Goal: Transaction & Acquisition: Book appointment/travel/reservation

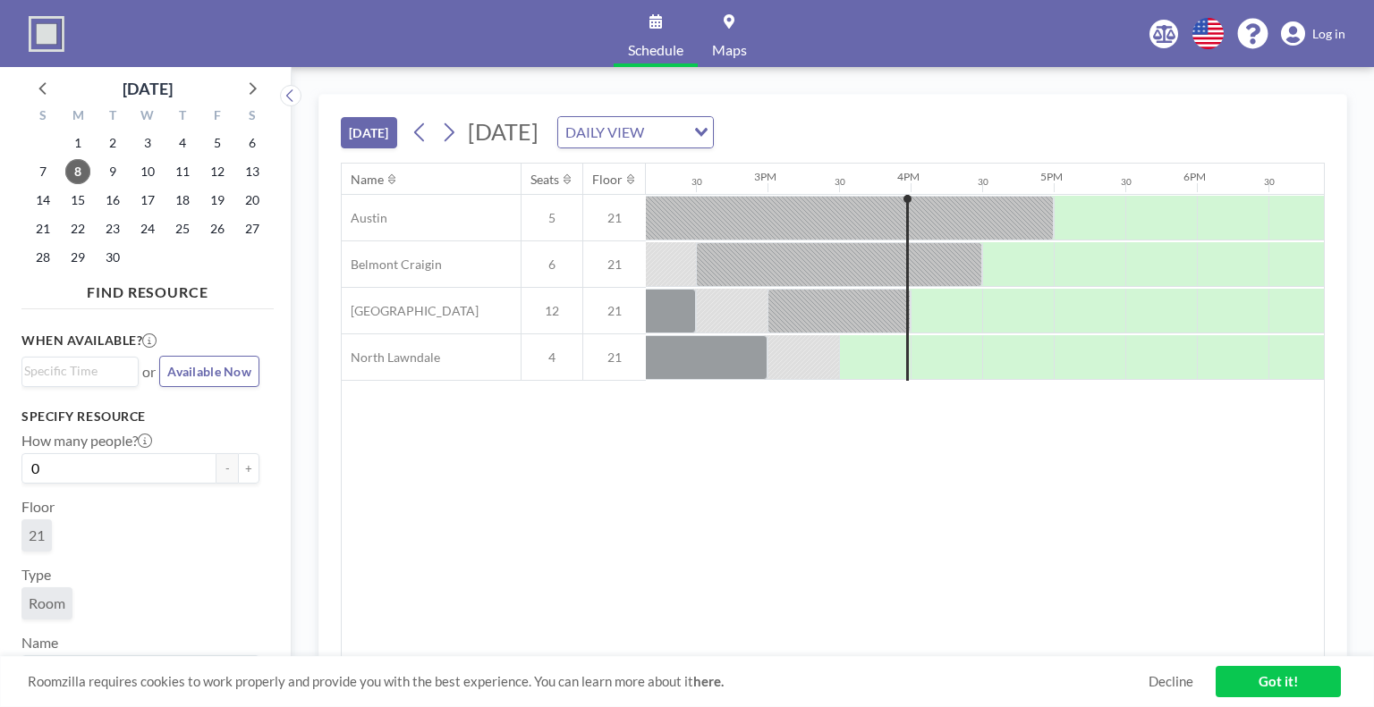
scroll to position [0, 2146]
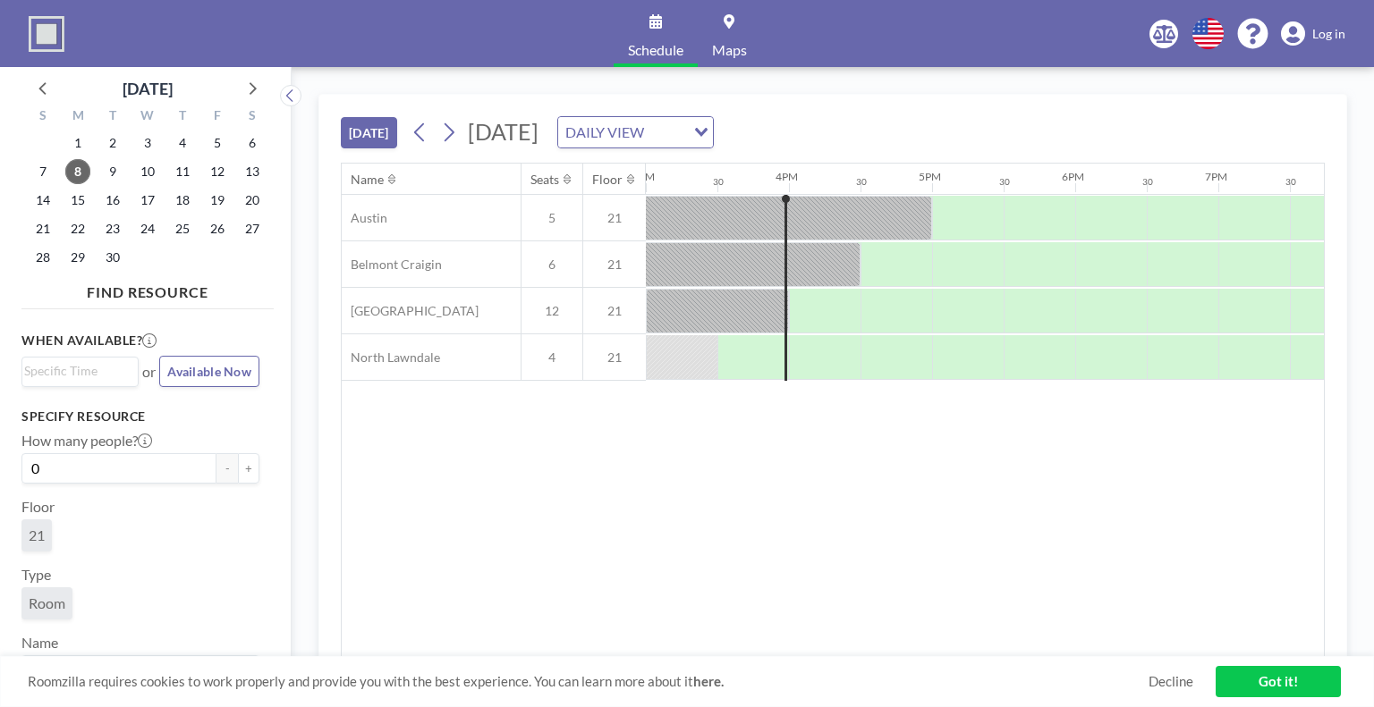
click at [504, 534] on div "Name Seats Floor 12AM 30 1AM 30 2AM 30 3AM 30 4AM 30 5AM 30 6AM 30 7AM 30 8AM 3…" at bounding box center [833, 411] width 982 height 494
click at [456, 125] on icon at bounding box center [448, 132] width 17 height 27
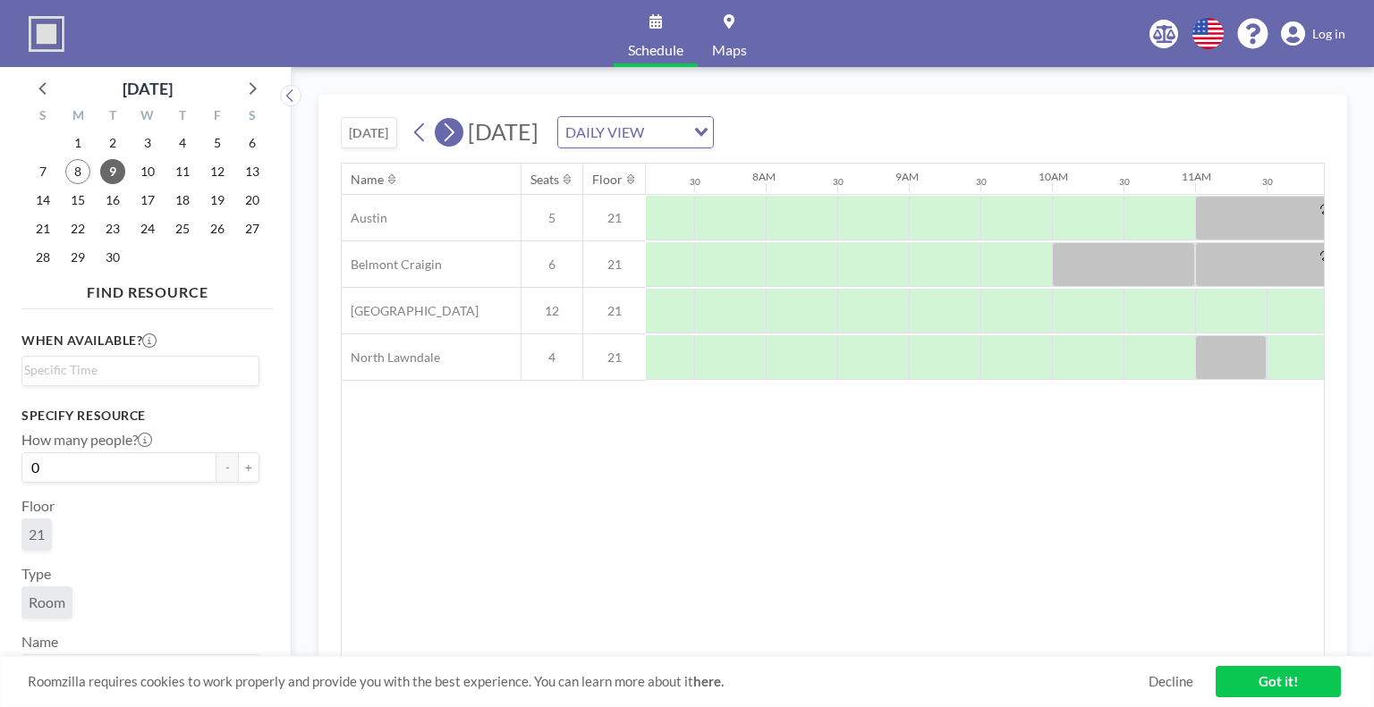
scroll to position [0, 1145]
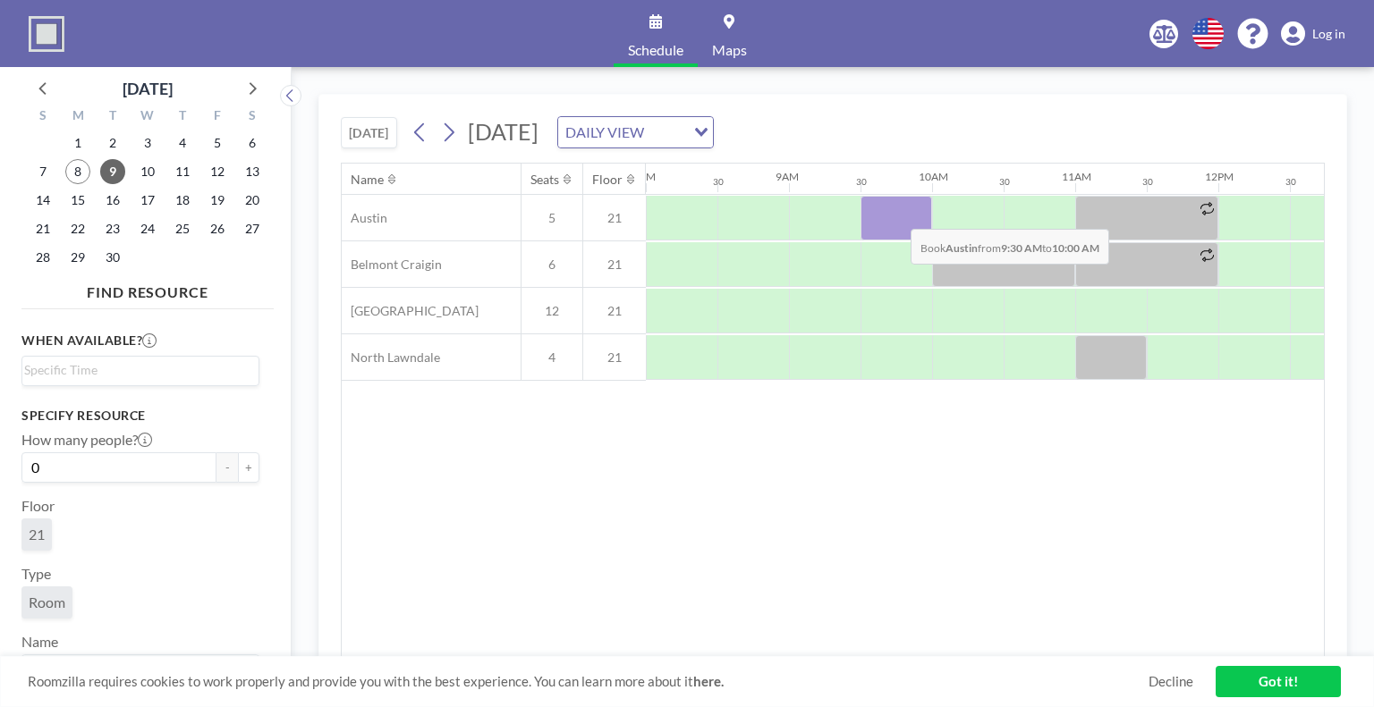
click at [896, 215] on div at bounding box center [896, 218] width 72 height 45
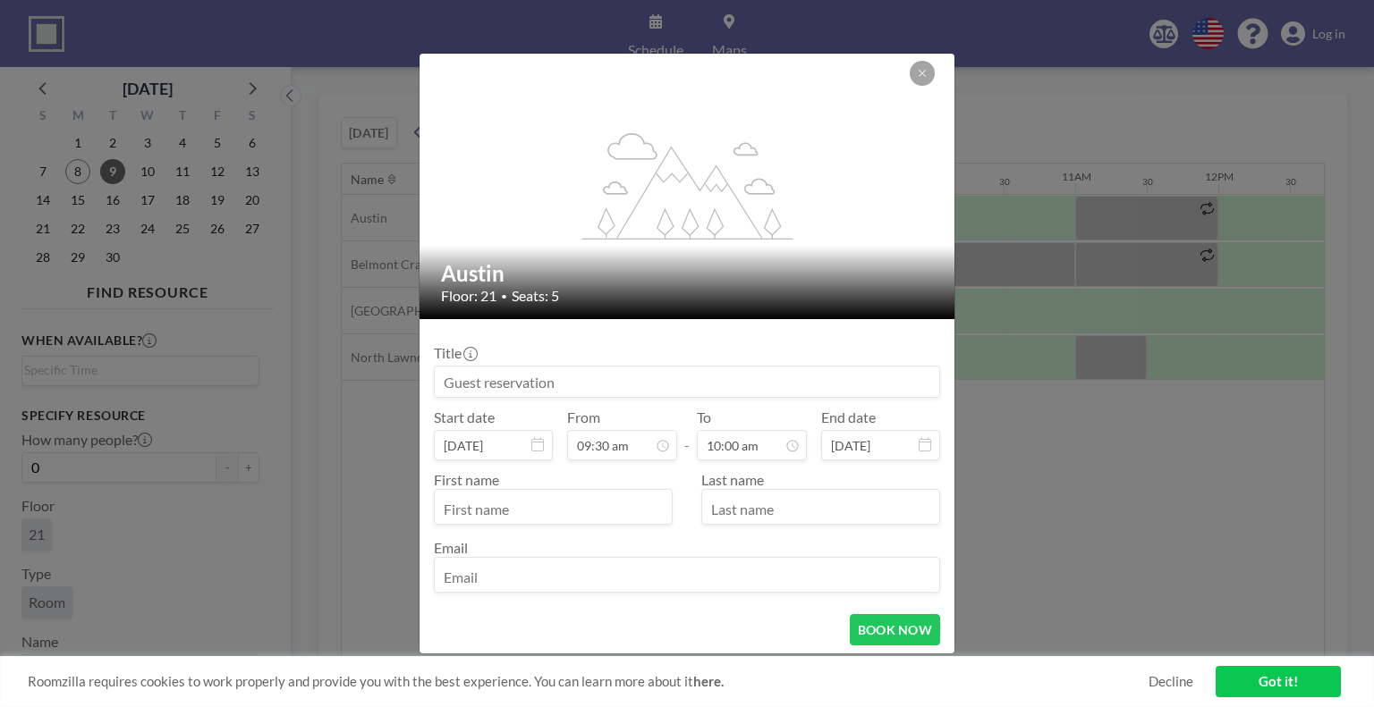
click at [643, 380] on input at bounding box center [687, 382] width 504 height 30
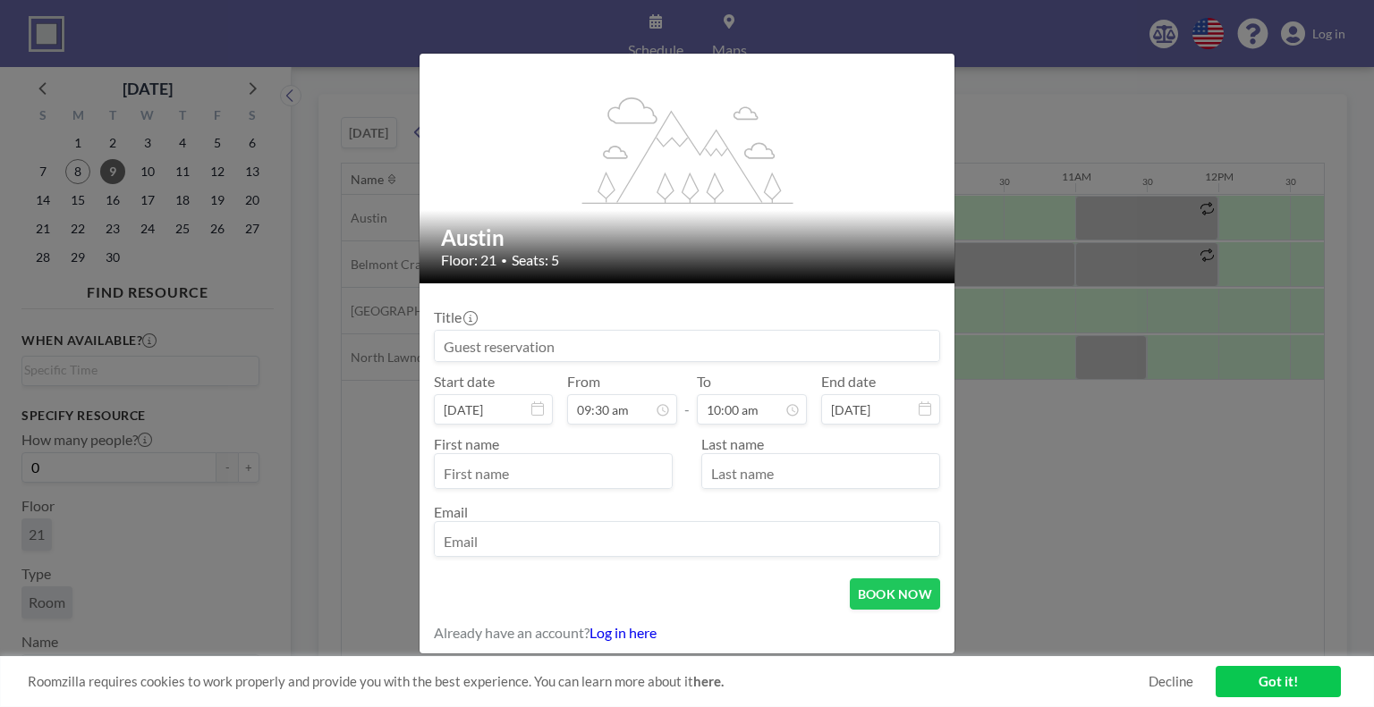
scroll to position [0, 0]
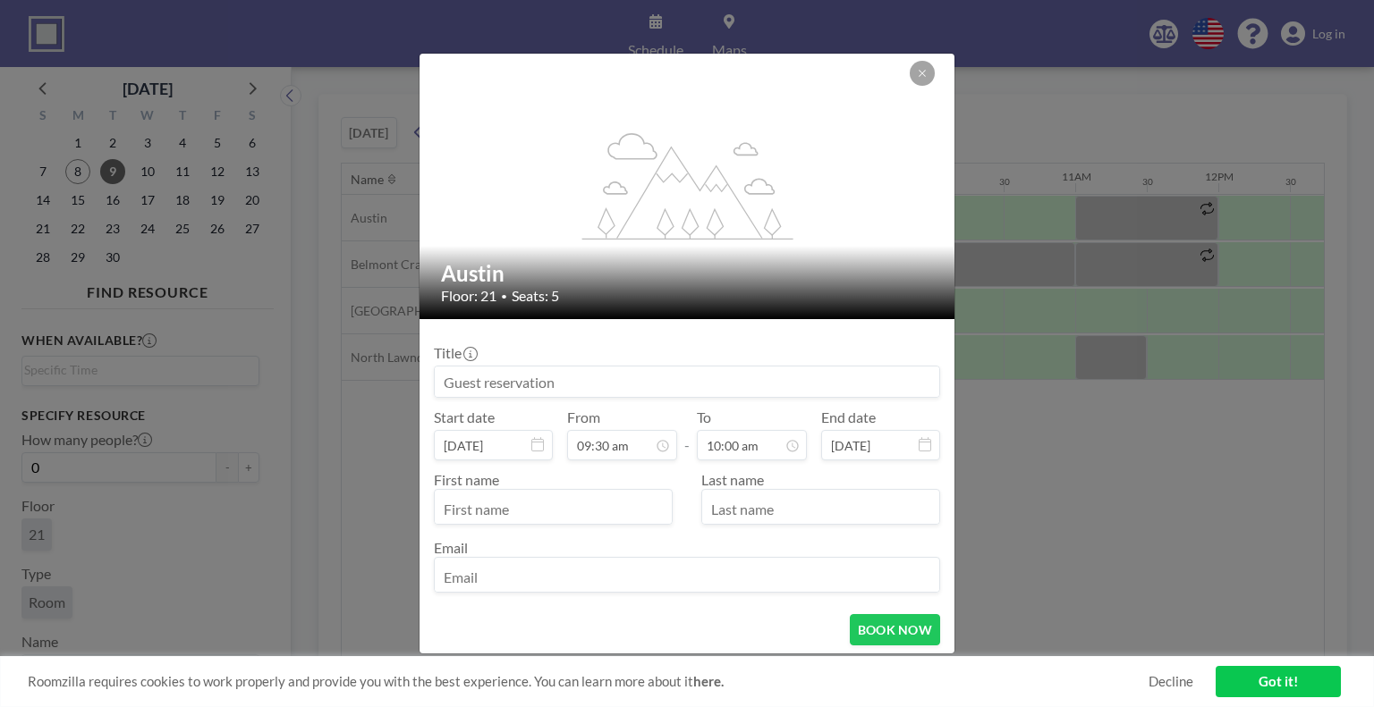
click at [912, 75] on button at bounding box center [922, 73] width 25 height 25
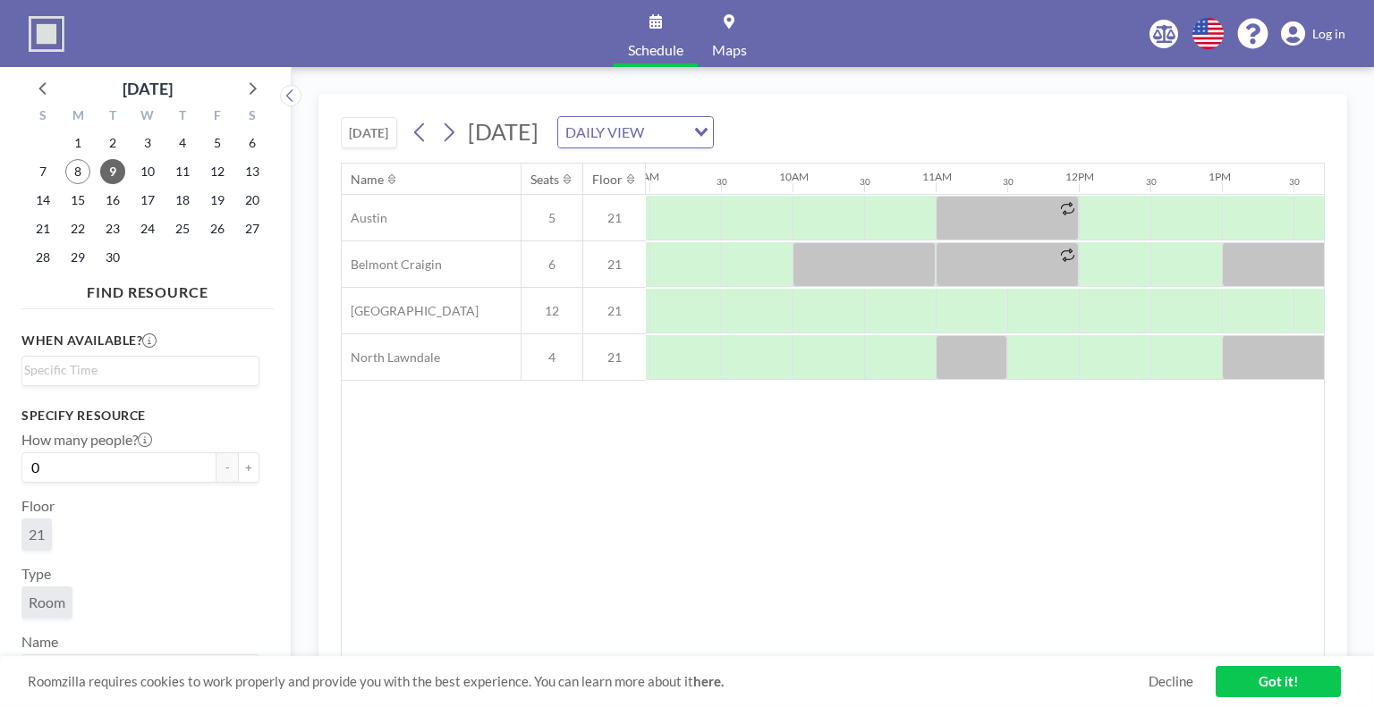
scroll to position [0, 1281]
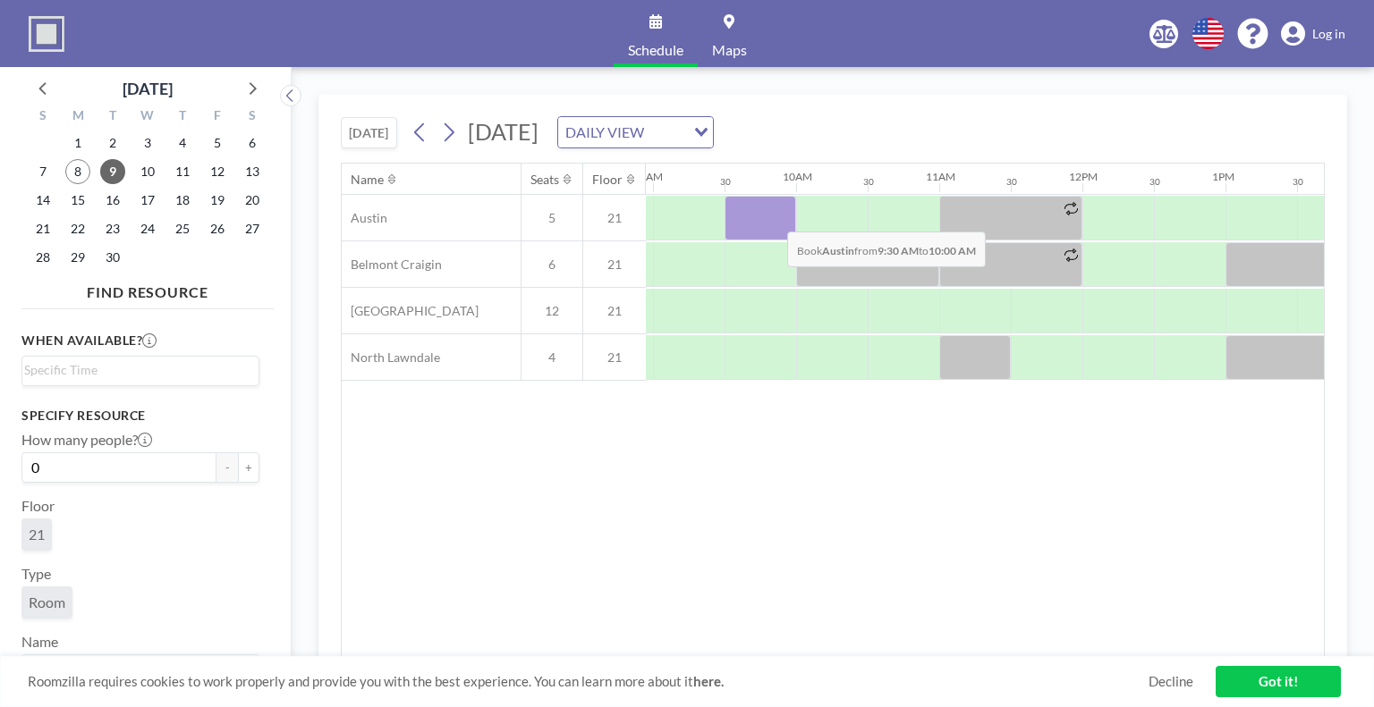
click at [773, 217] on div at bounding box center [760, 218] width 72 height 45
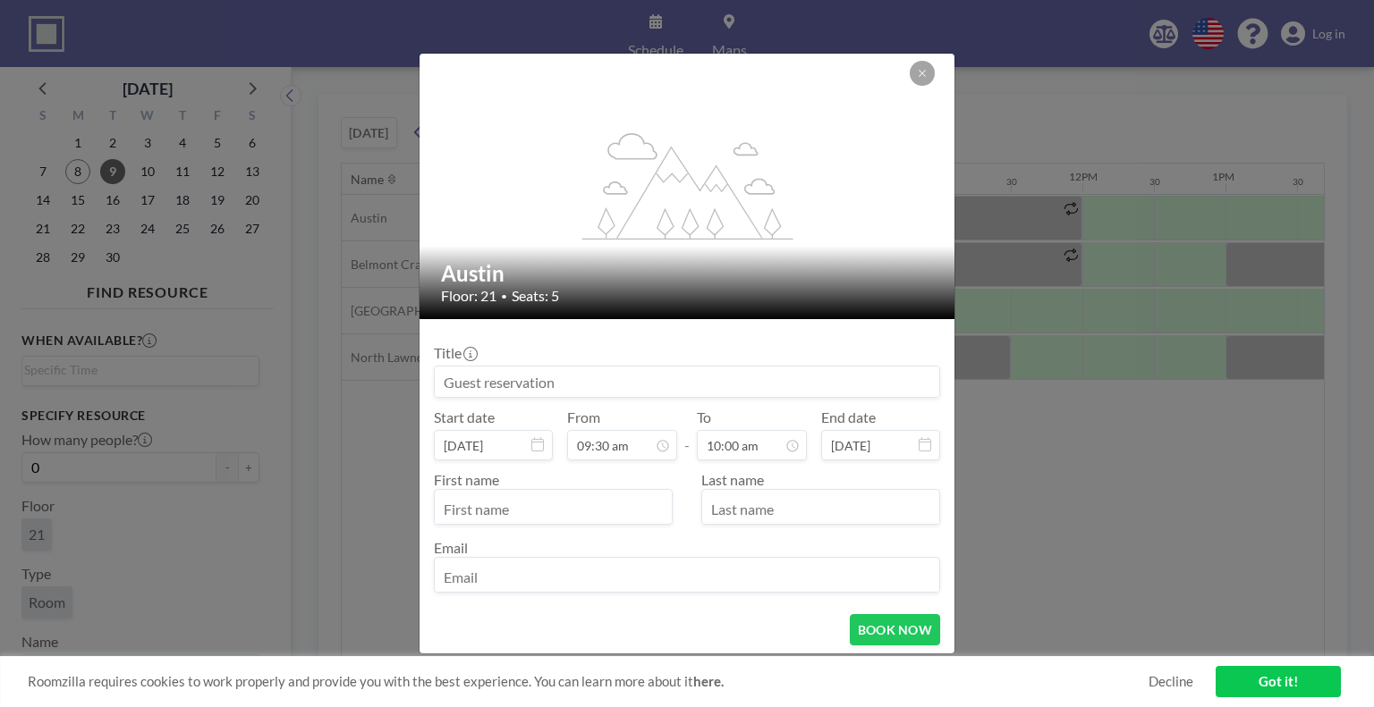
scroll to position [605, 0]
click at [581, 382] on input at bounding box center [687, 382] width 504 height 30
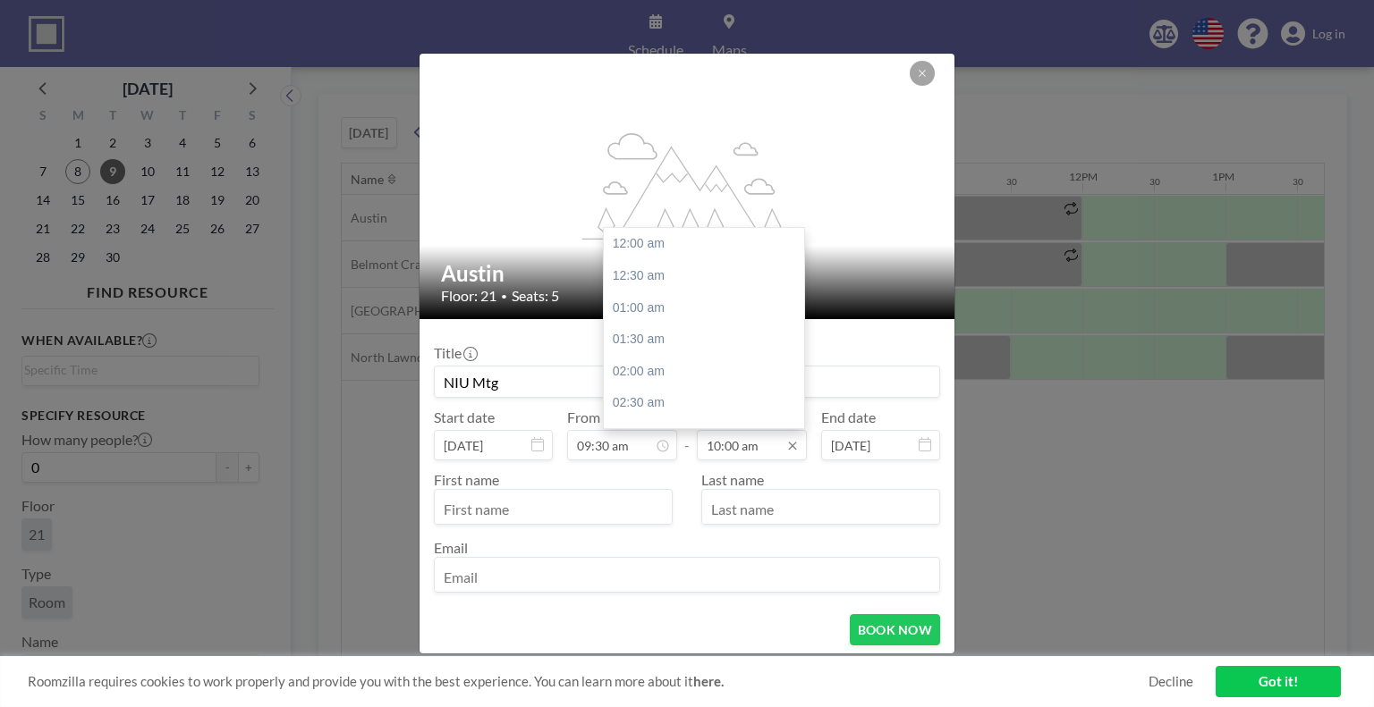
scroll to position [637, 0]
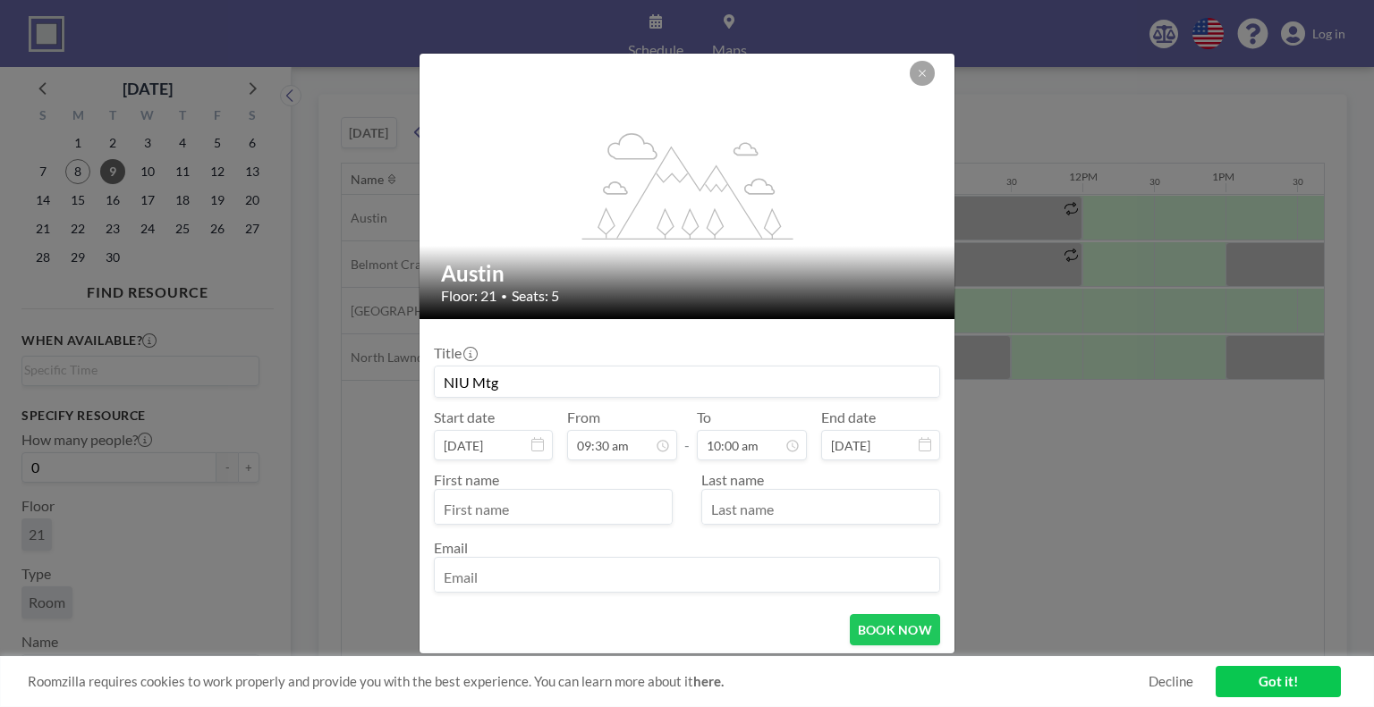
type input "NIU Mtg"
click at [635, 504] on input "text" at bounding box center [553, 509] width 237 height 30
click at [605, 511] on input "text" at bounding box center [553, 509] width 237 height 30
type input "[PERSON_NAME]"
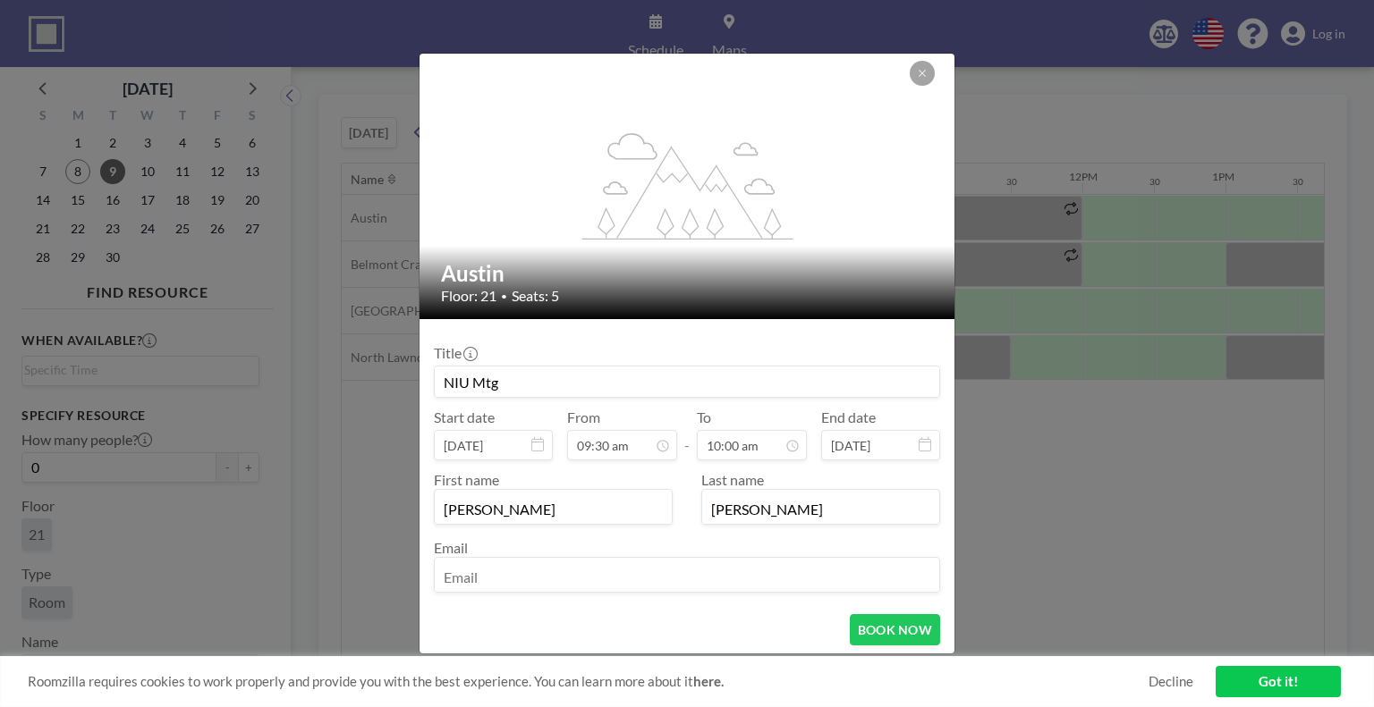
click at [512, 595] on div "First name [PERSON_NAME] Last name [PERSON_NAME] Email" at bounding box center [687, 531] width 506 height 140
click at [492, 571] on input "email" at bounding box center [687, 577] width 504 height 30
type input "[EMAIL_ADDRESS][DOMAIN_NAME]"
click at [891, 624] on button "BOOK NOW" at bounding box center [895, 629] width 90 height 31
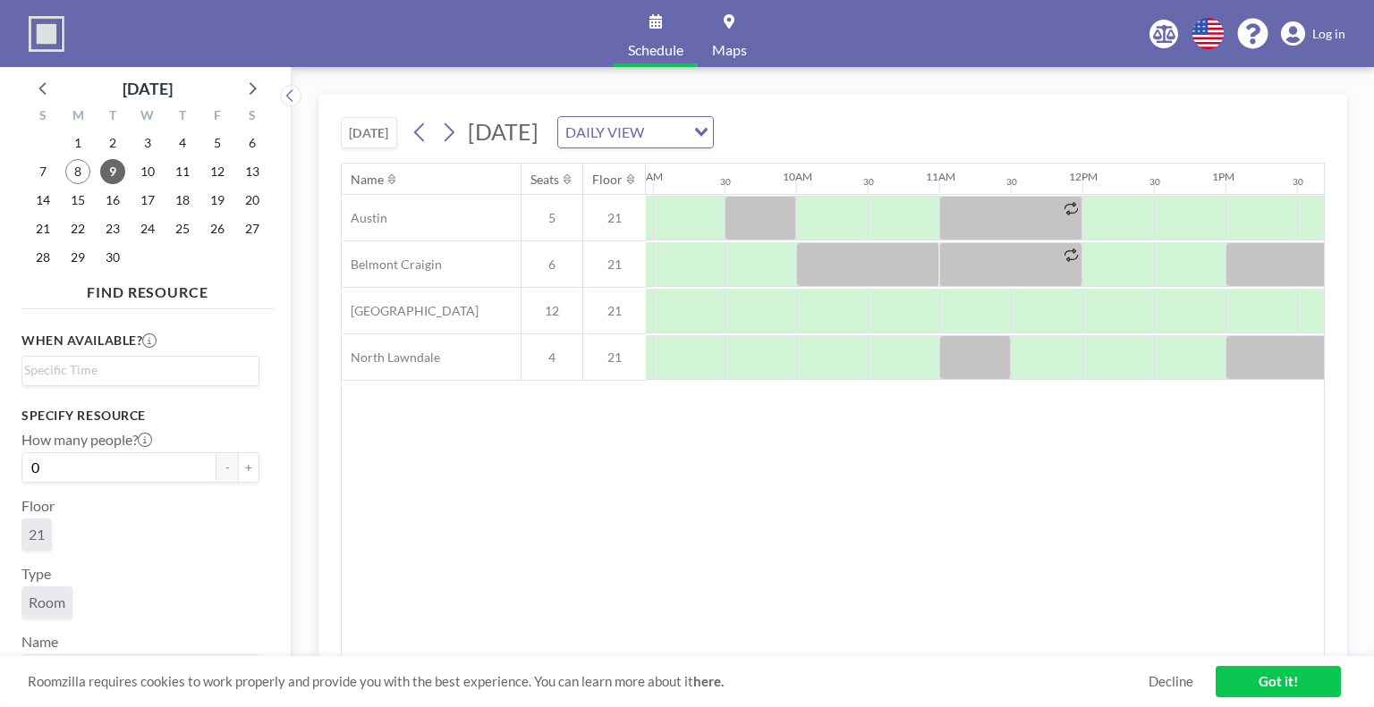
click at [769, 594] on div "Name Seats Floor 12AM 30 1AM 30 2AM 30 3AM 30 4AM 30 5AM 30 6AM 30 7AM 30 8AM 3…" at bounding box center [833, 411] width 982 height 494
click at [804, 228] on div at bounding box center [832, 218] width 72 height 45
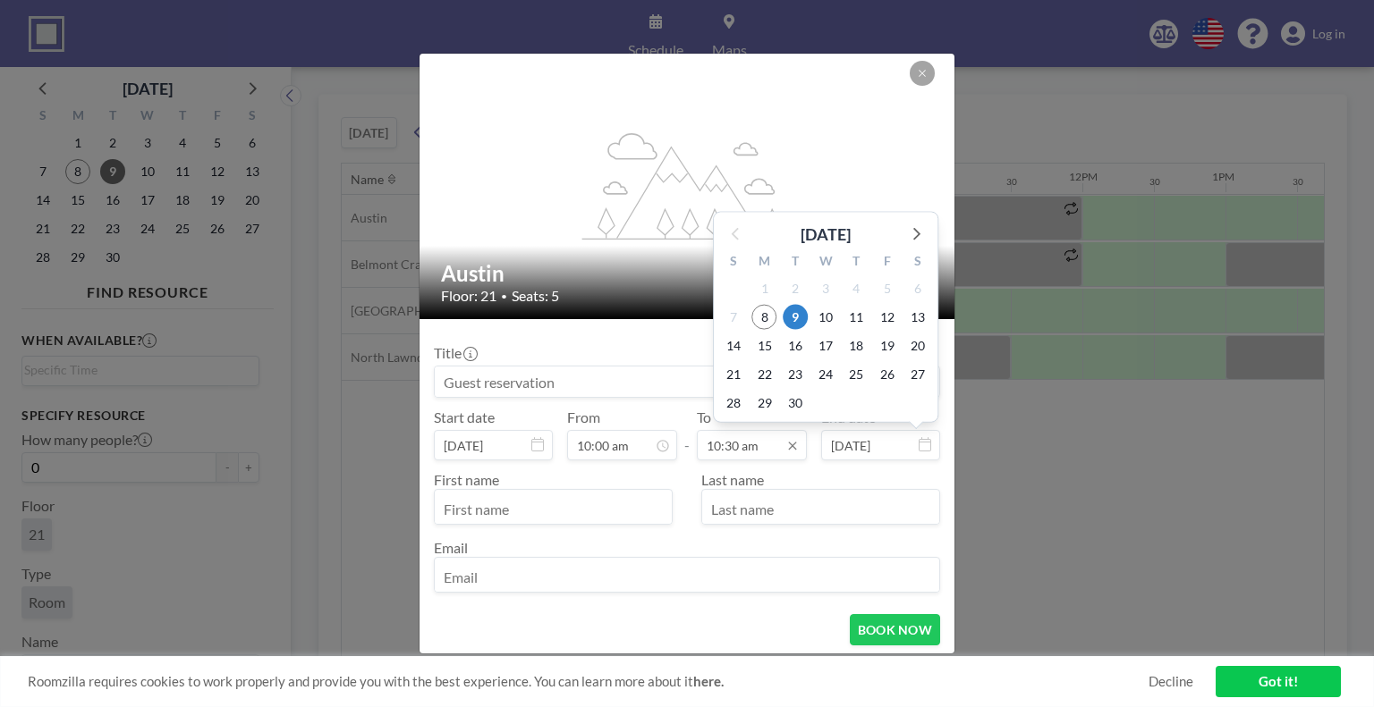
scroll to position [669, 0]
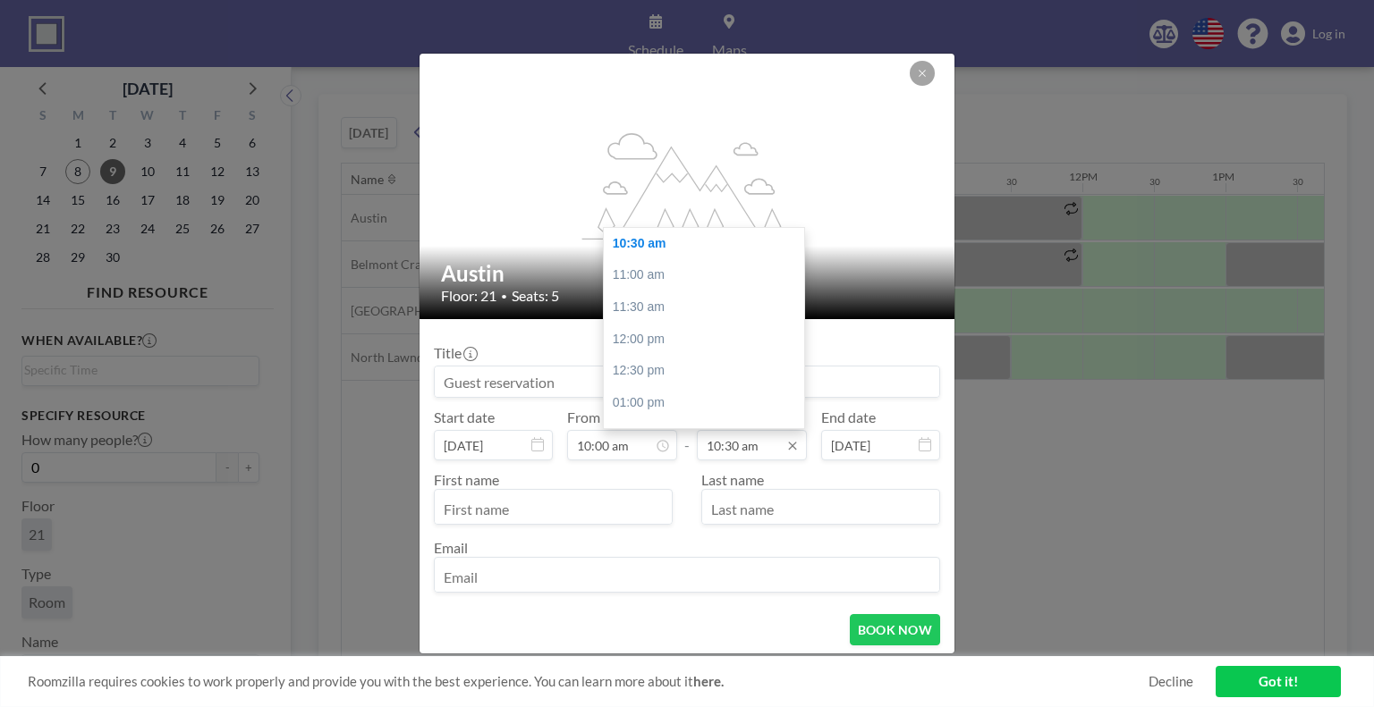
click at [756, 444] on input "10:30 am" at bounding box center [752, 445] width 110 height 30
click at [698, 269] on div "11:00 am" at bounding box center [708, 275] width 209 height 32
type input "11:00 am"
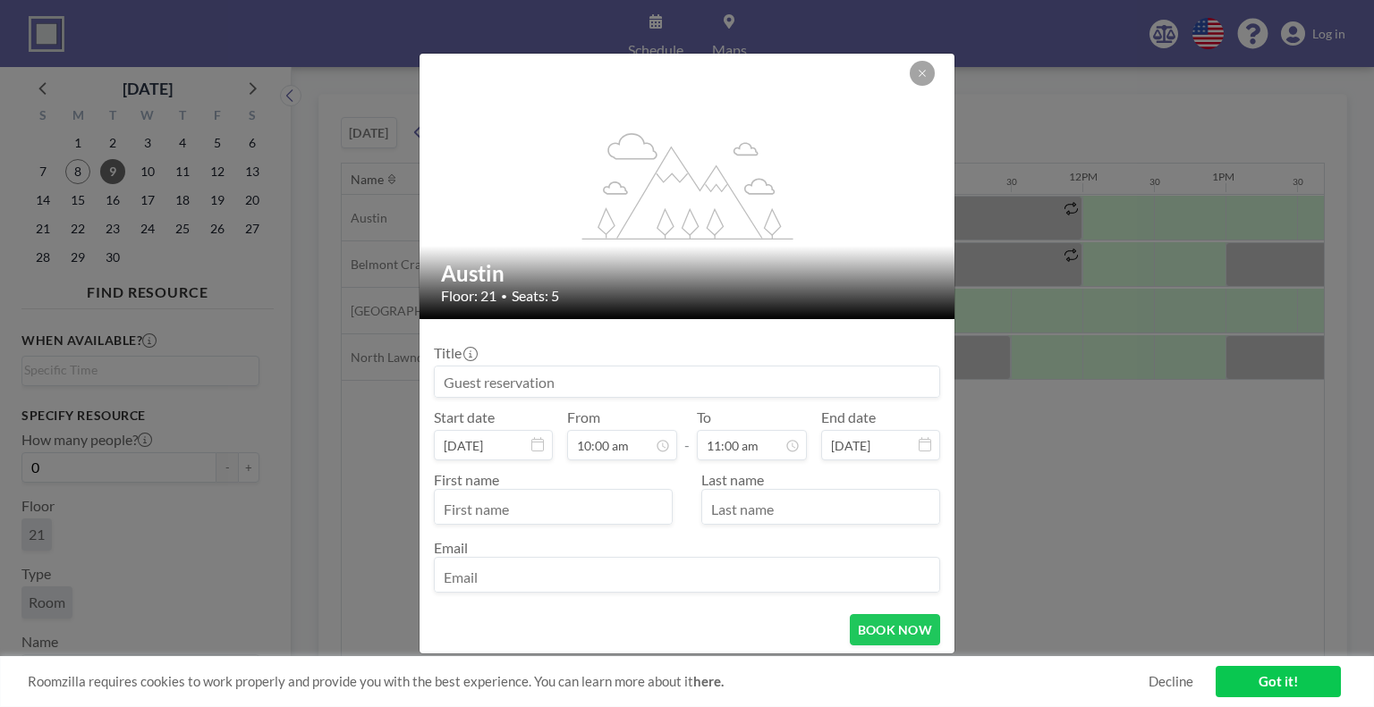
scroll to position [637, 0]
click at [540, 373] on input at bounding box center [687, 382] width 504 height 30
click at [524, 386] on input at bounding box center [687, 382] width 504 height 30
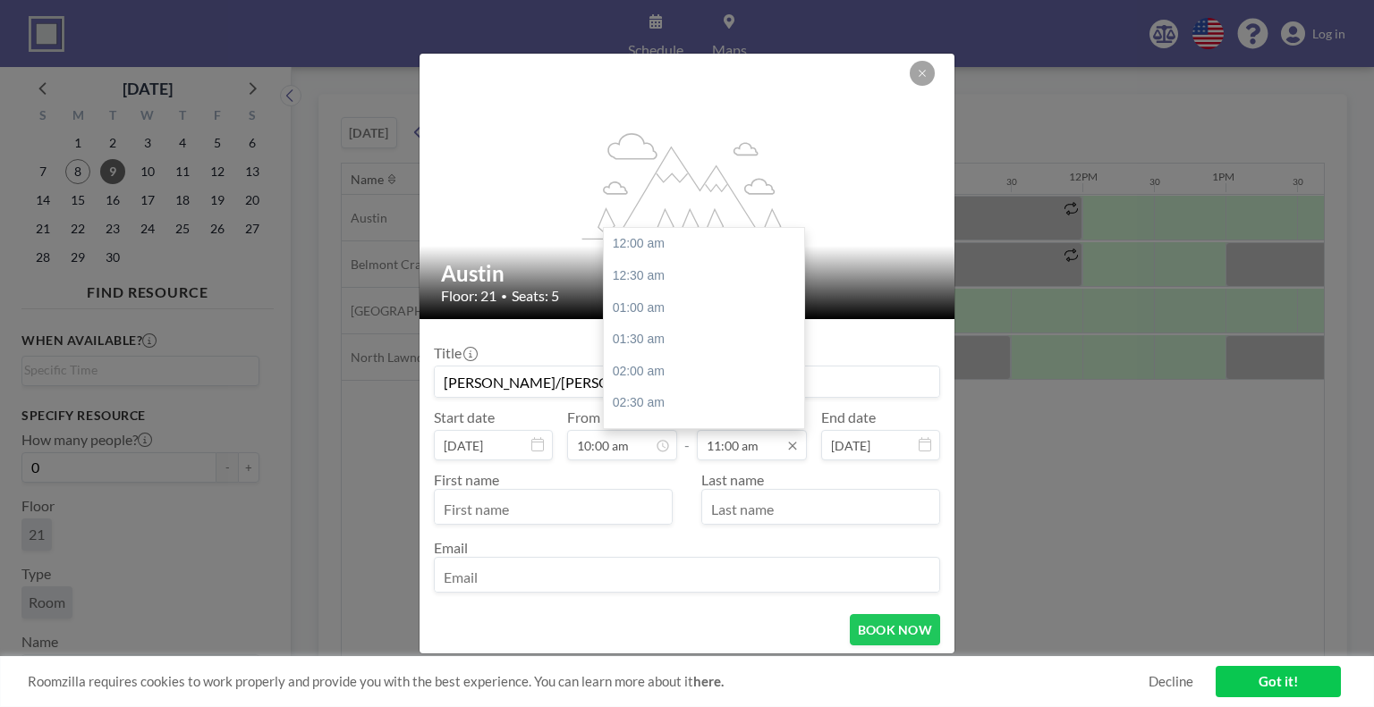
scroll to position [700, 0]
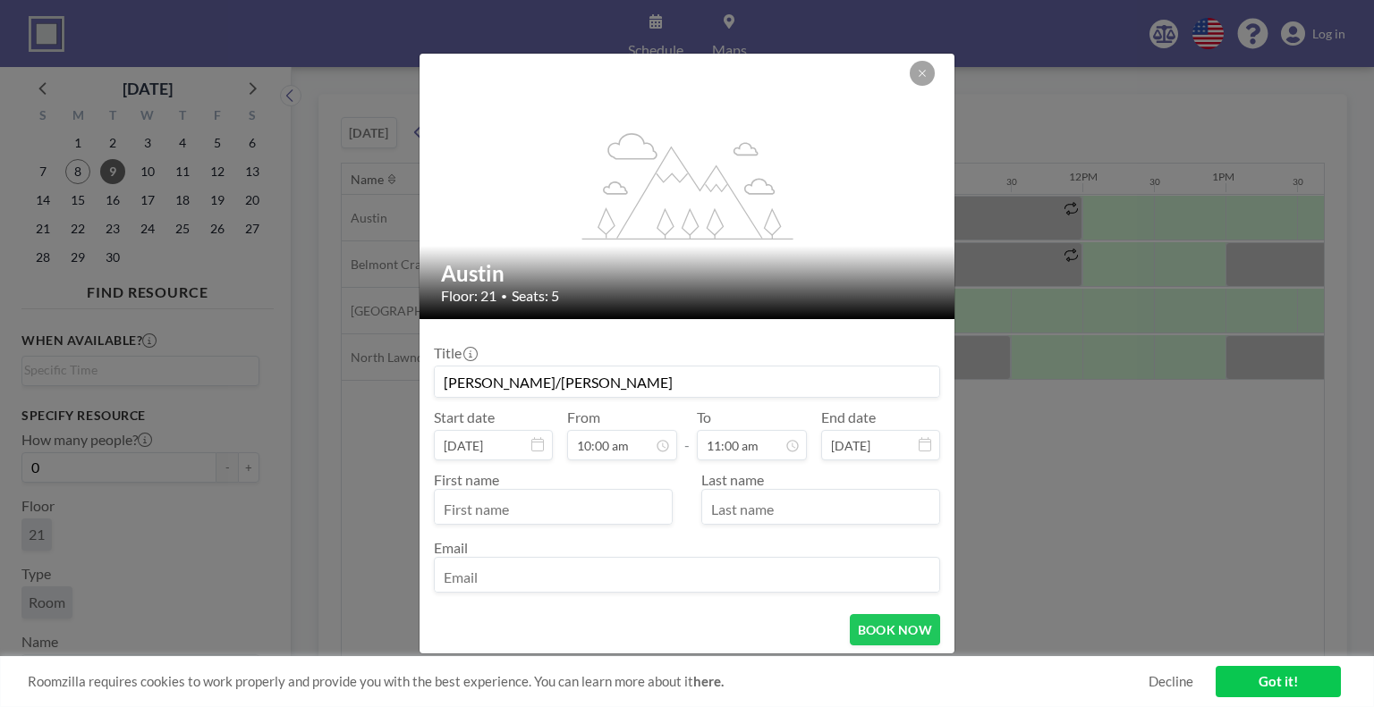
type input "[PERSON_NAME]/[PERSON_NAME]"
click at [569, 504] on input "text" at bounding box center [553, 509] width 237 height 30
type input "[PERSON_NAME]"
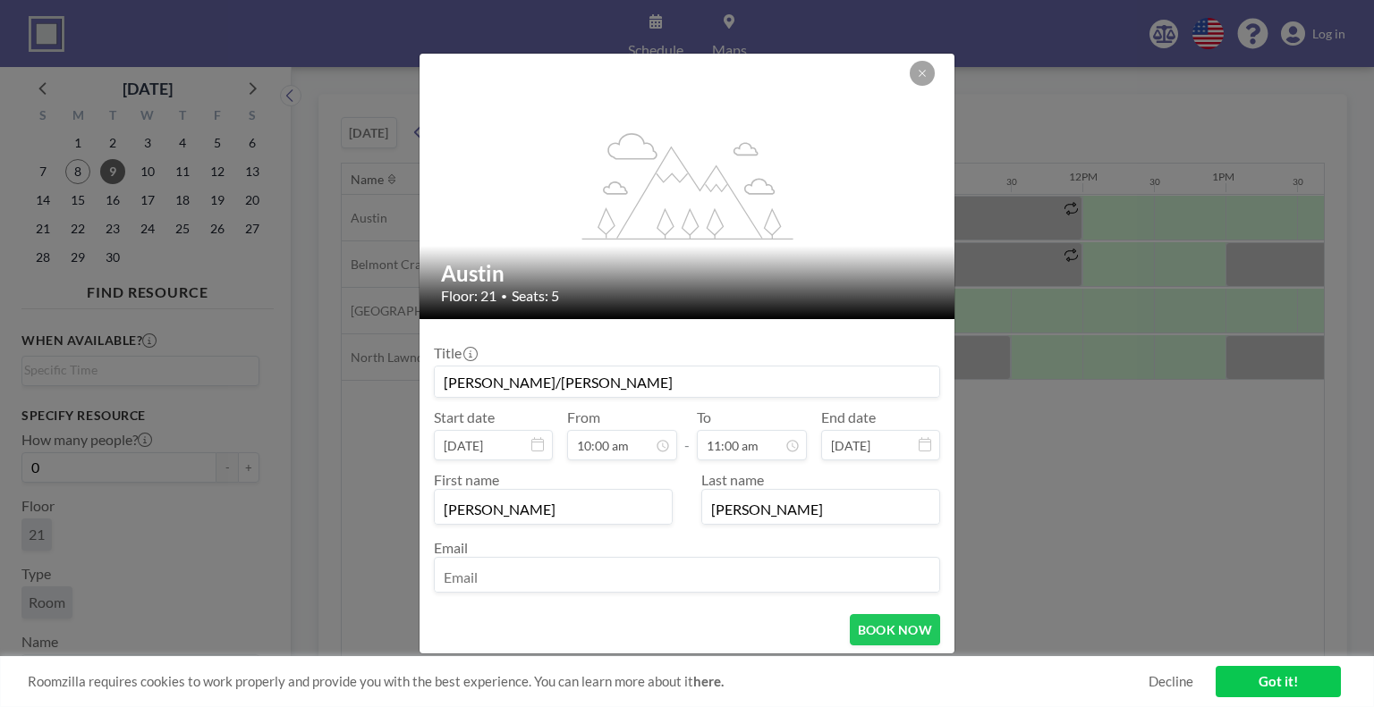
click at [505, 575] on input "email" at bounding box center [687, 577] width 504 height 30
type input "[EMAIL_ADDRESS][DOMAIN_NAME]"
click at [855, 635] on button "BOOK NOW" at bounding box center [895, 629] width 90 height 31
